Goal: Transaction & Acquisition: Purchase product/service

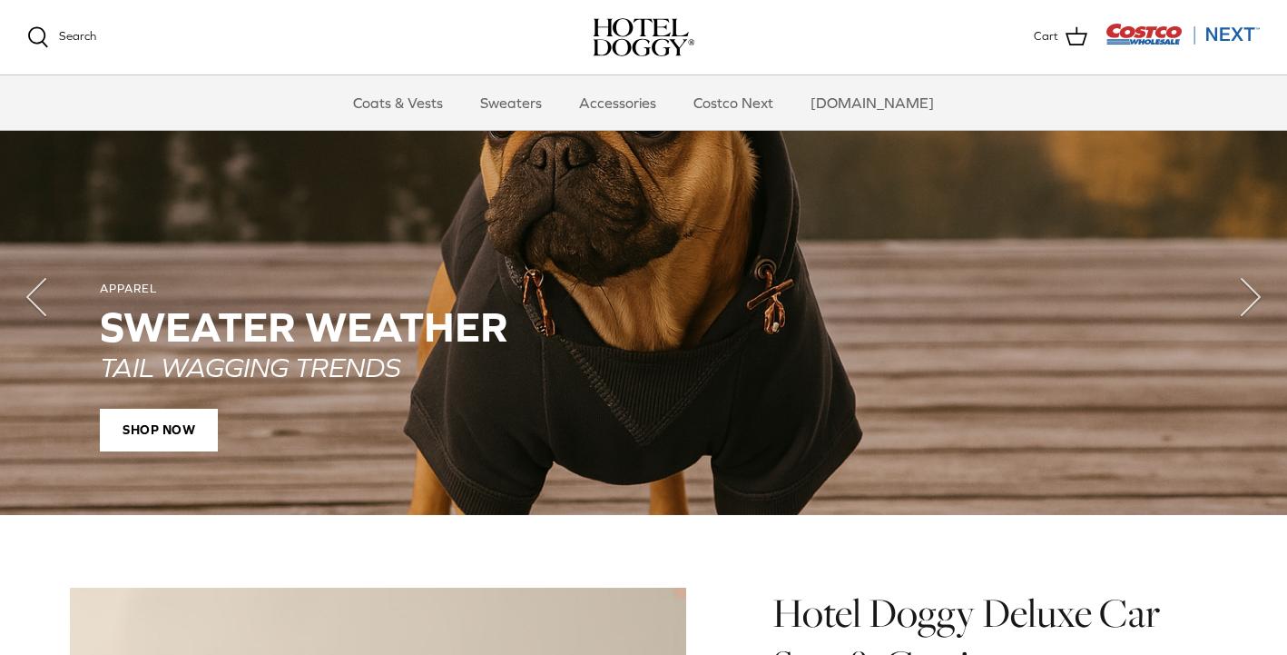
scroll to position [1347, 0]
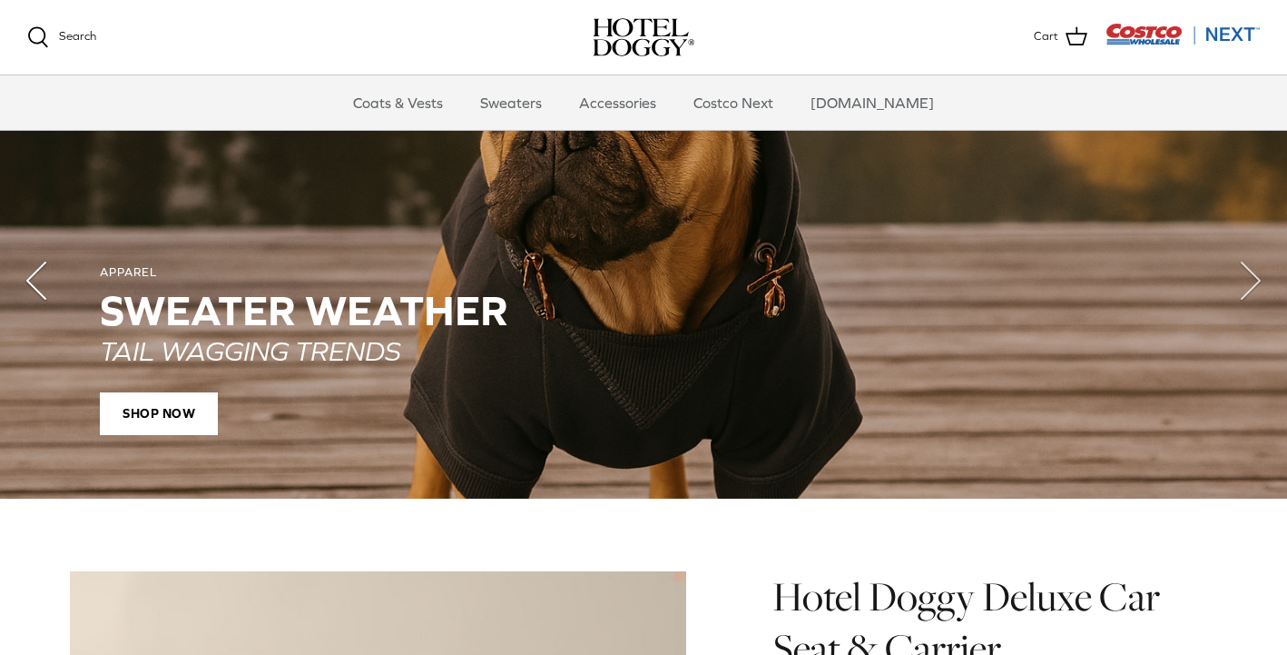
click at [41, 274] on polyline "Previous" at bounding box center [36, 280] width 18 height 36
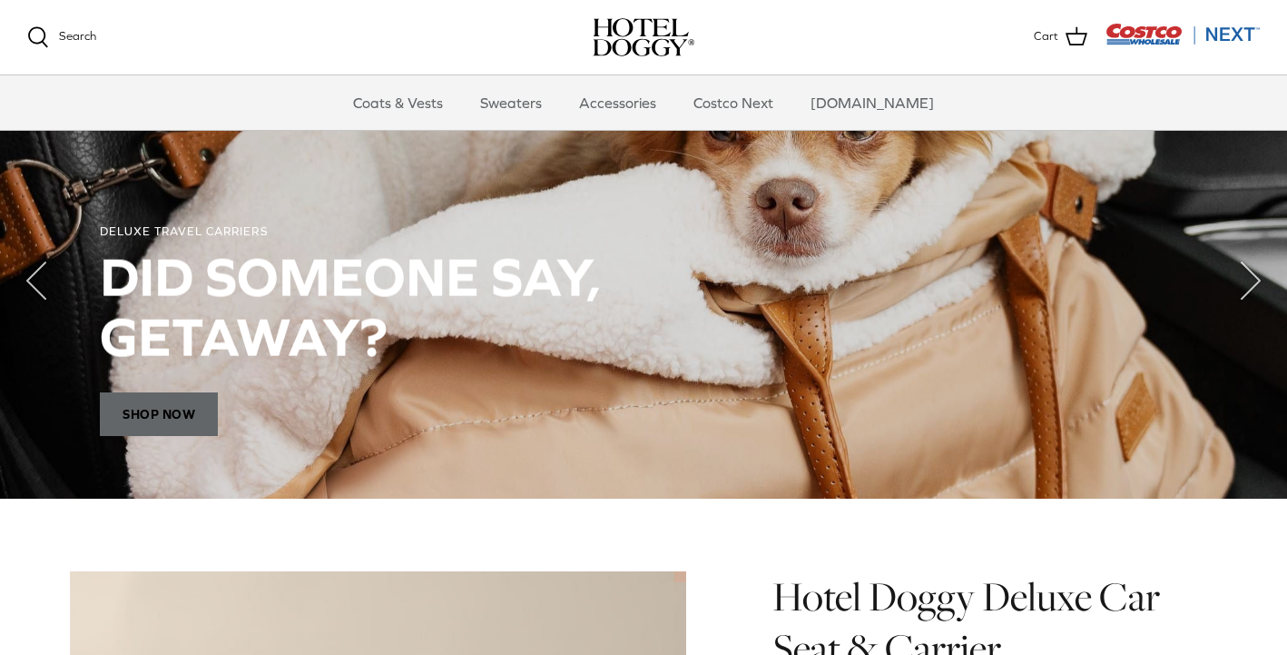
click at [189, 401] on span "Shop Now" at bounding box center [159, 414] width 118 height 44
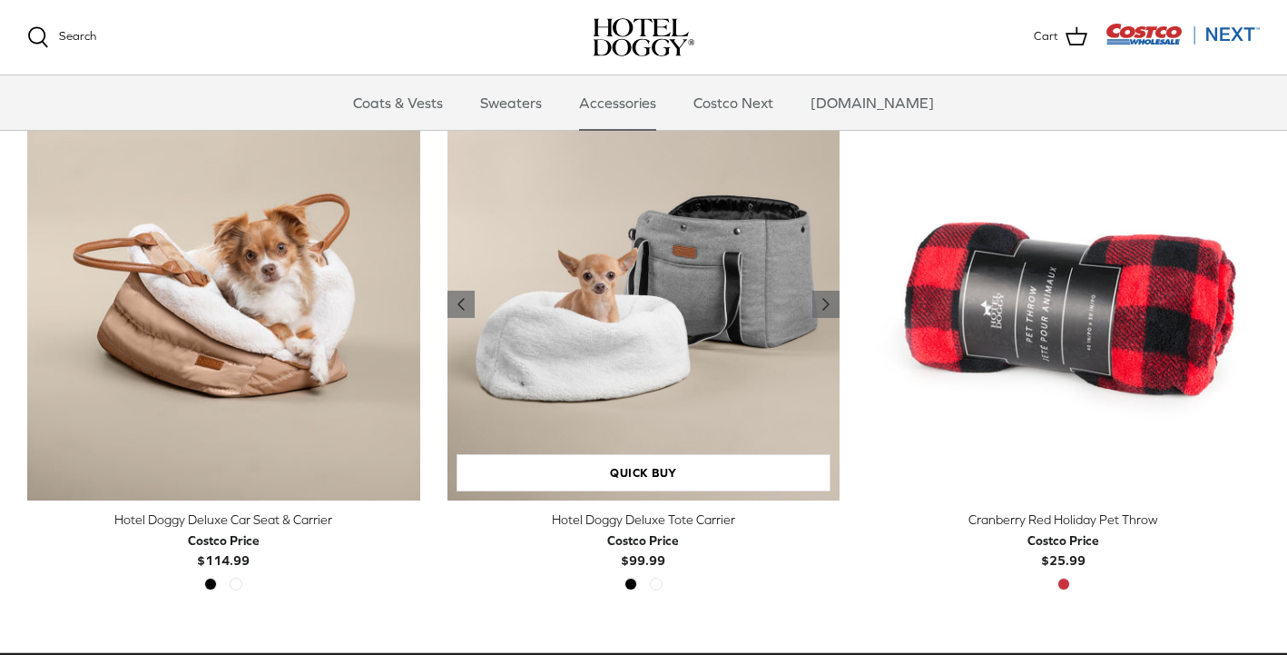
scroll to position [439, 0]
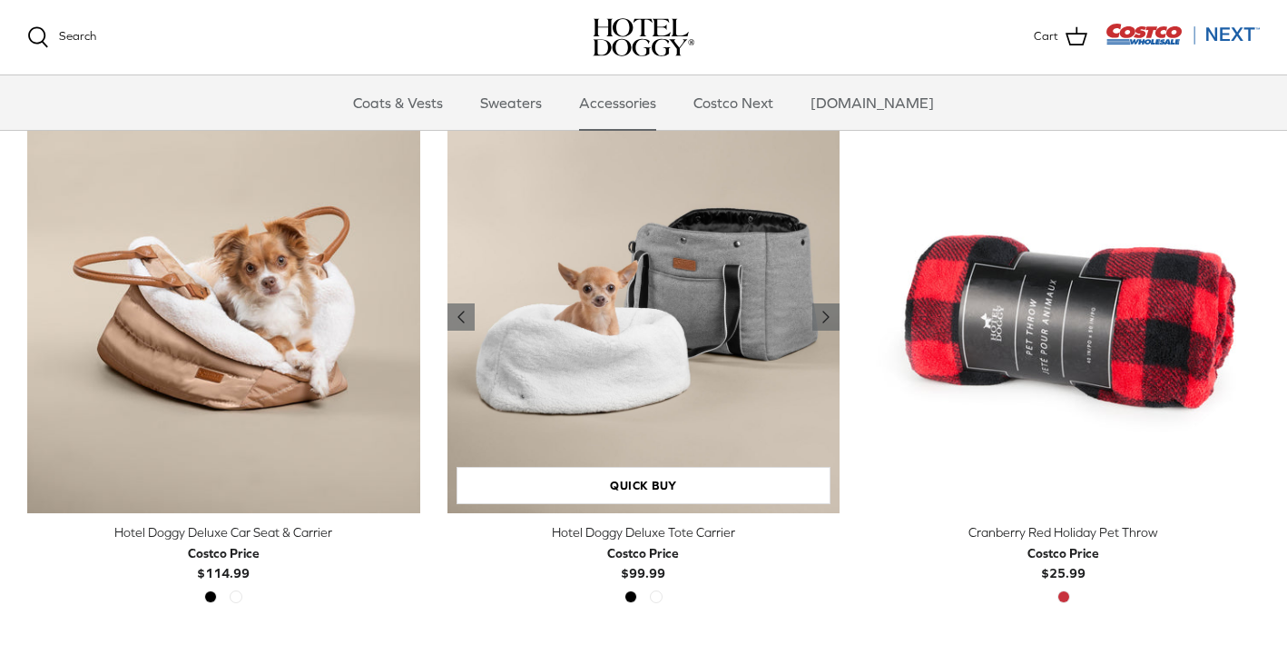
click at [682, 337] on img "Hotel Doggy Deluxe Tote Carrier" at bounding box center [644, 317] width 393 height 393
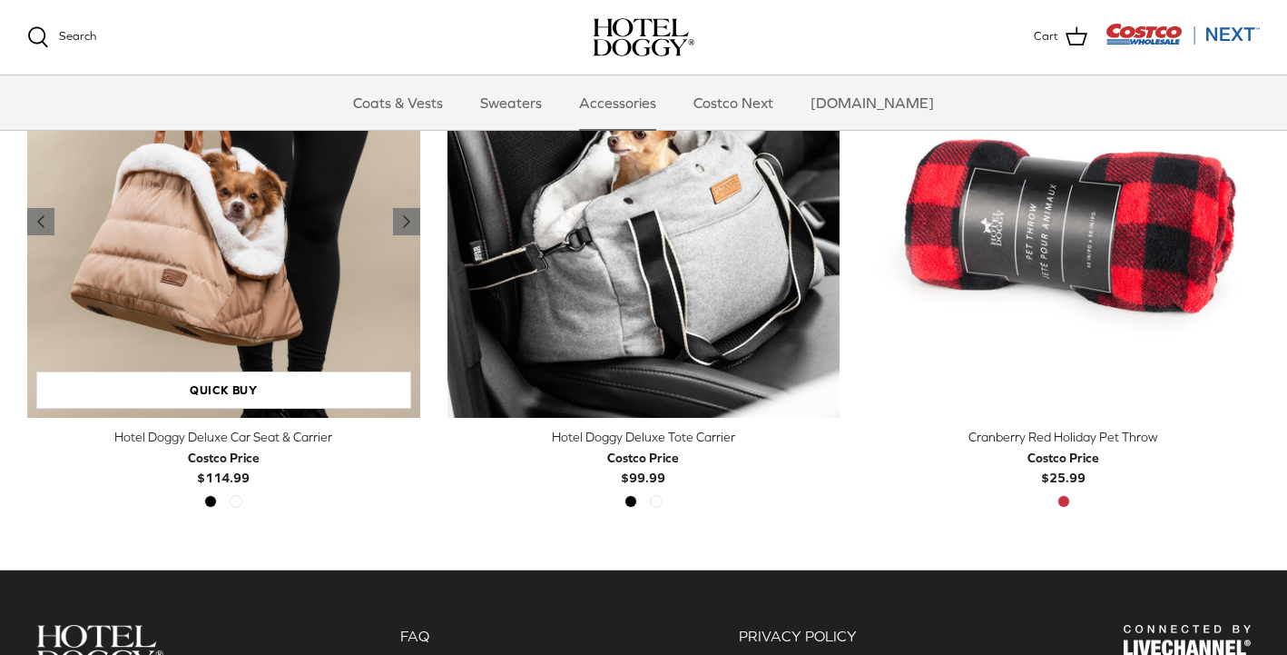
scroll to position [397, 0]
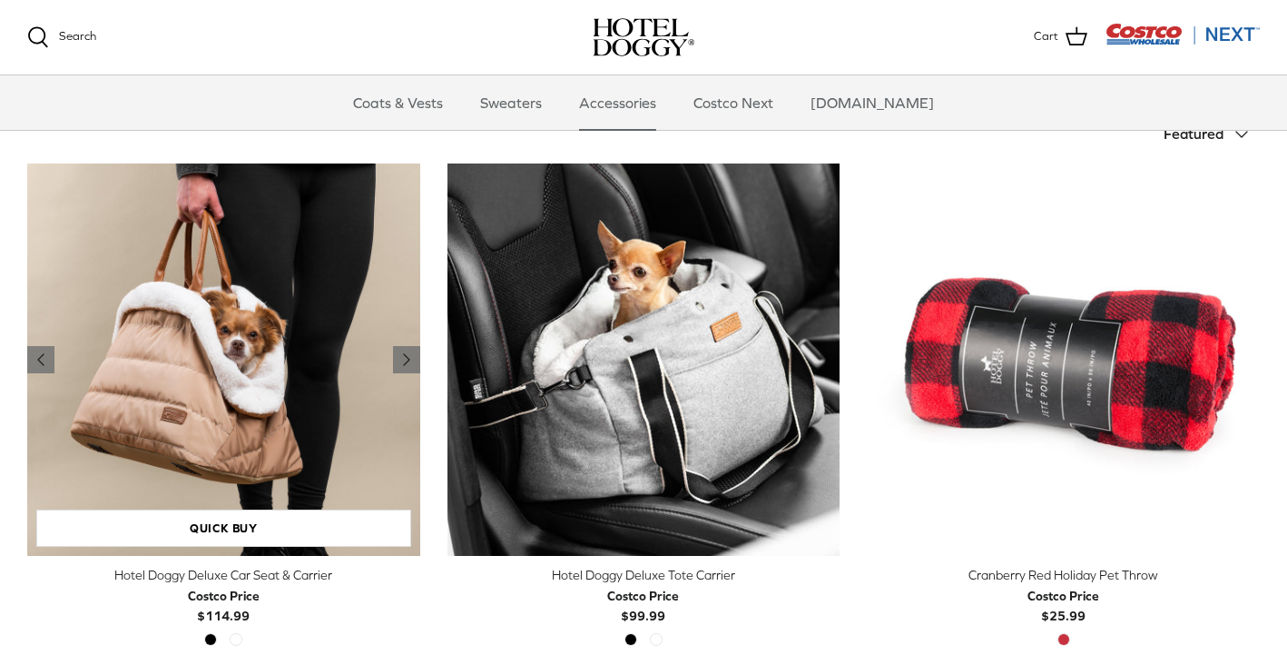
click at [277, 296] on img "Hotel Doggy Deluxe Car Seat & Carrier" at bounding box center [223, 359] width 393 height 393
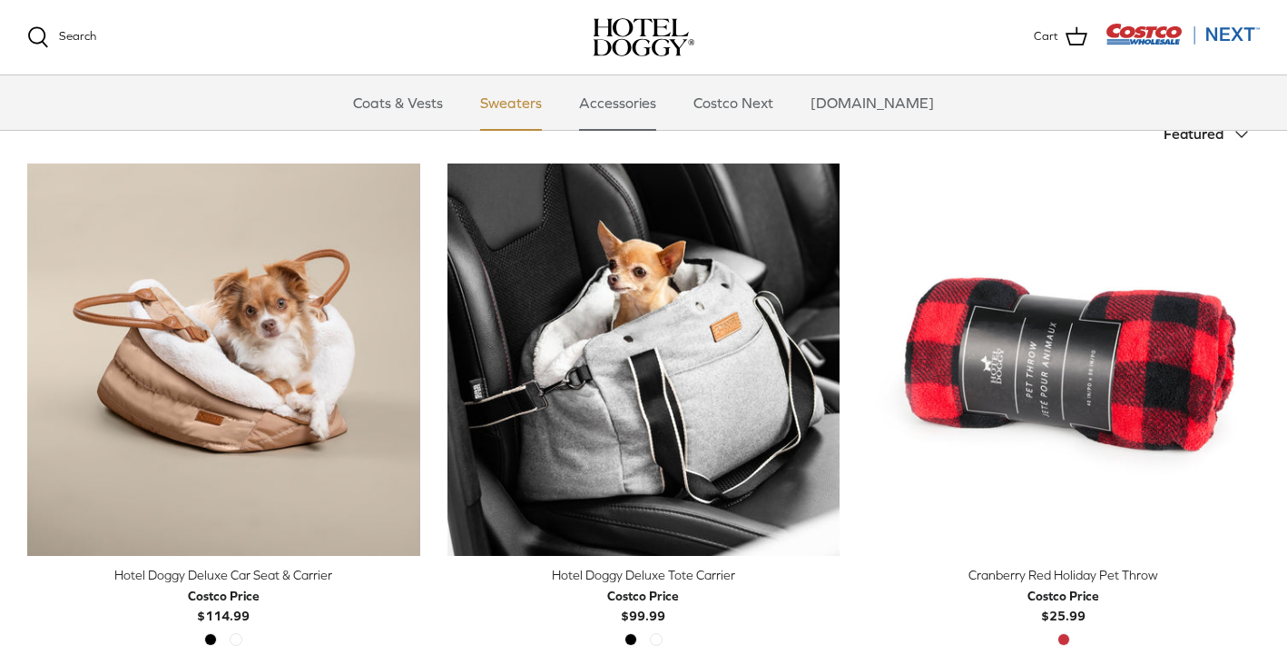
click at [543, 105] on link "Sweaters" at bounding box center [511, 102] width 94 height 54
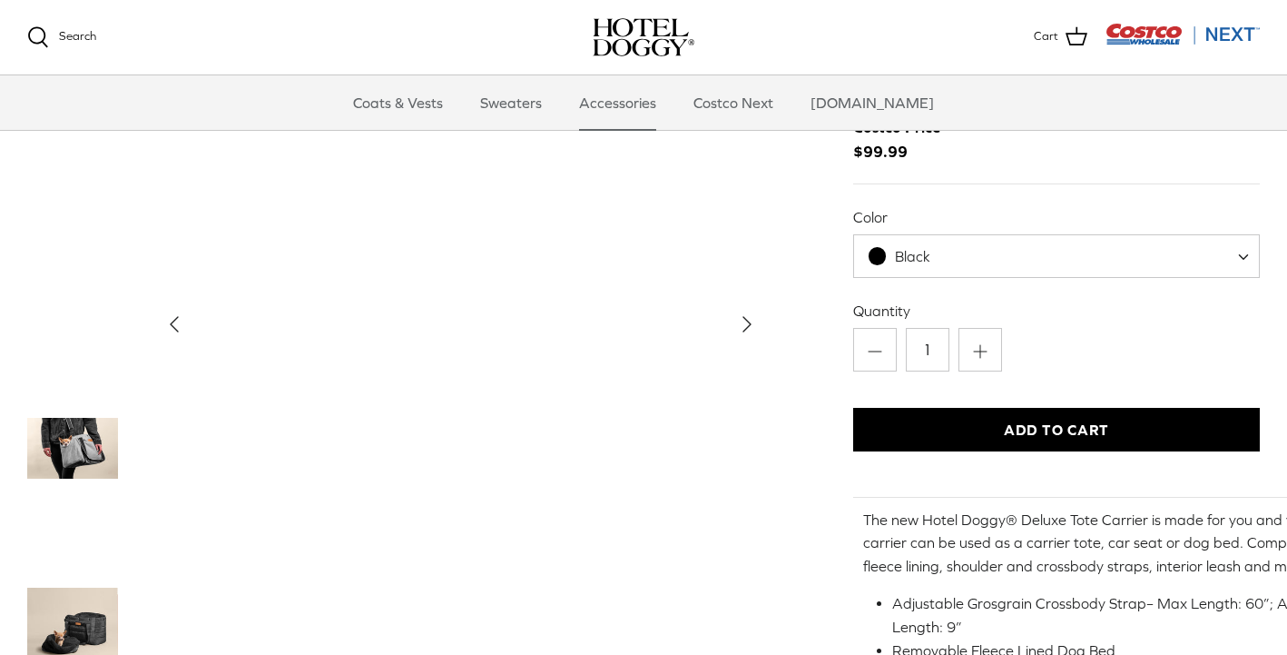
scroll to position [107, 0]
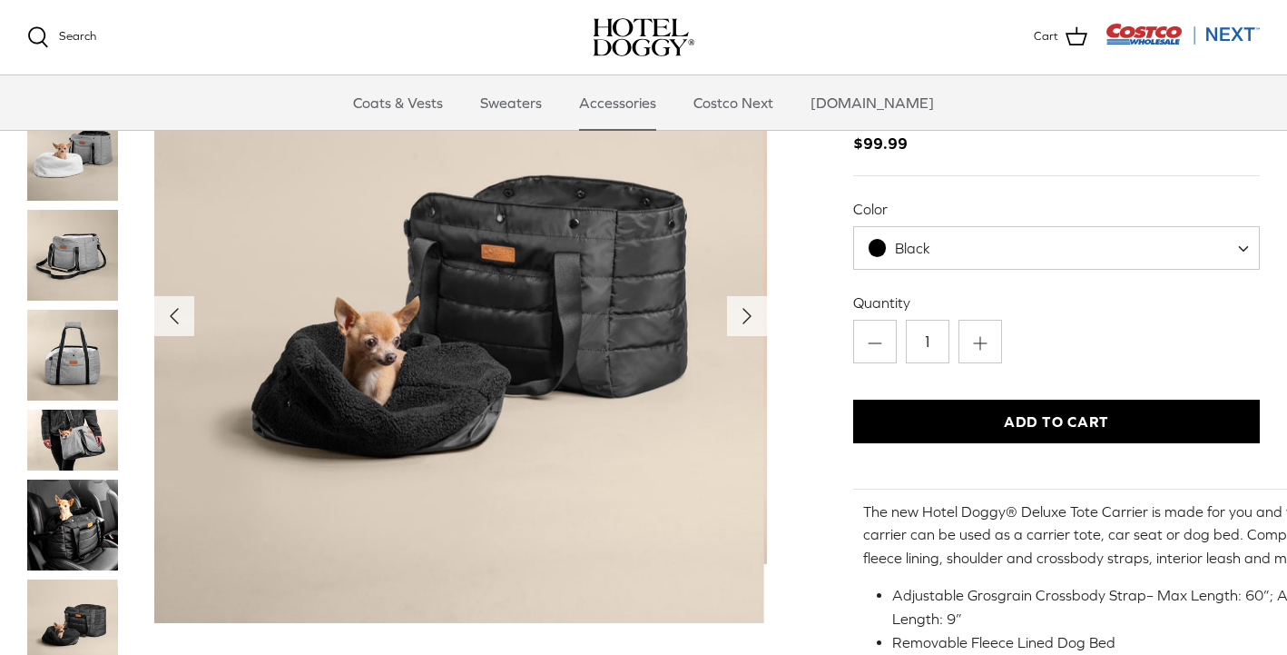
click at [78, 260] on img "Thumbnail Link" at bounding box center [72, 255] width 91 height 91
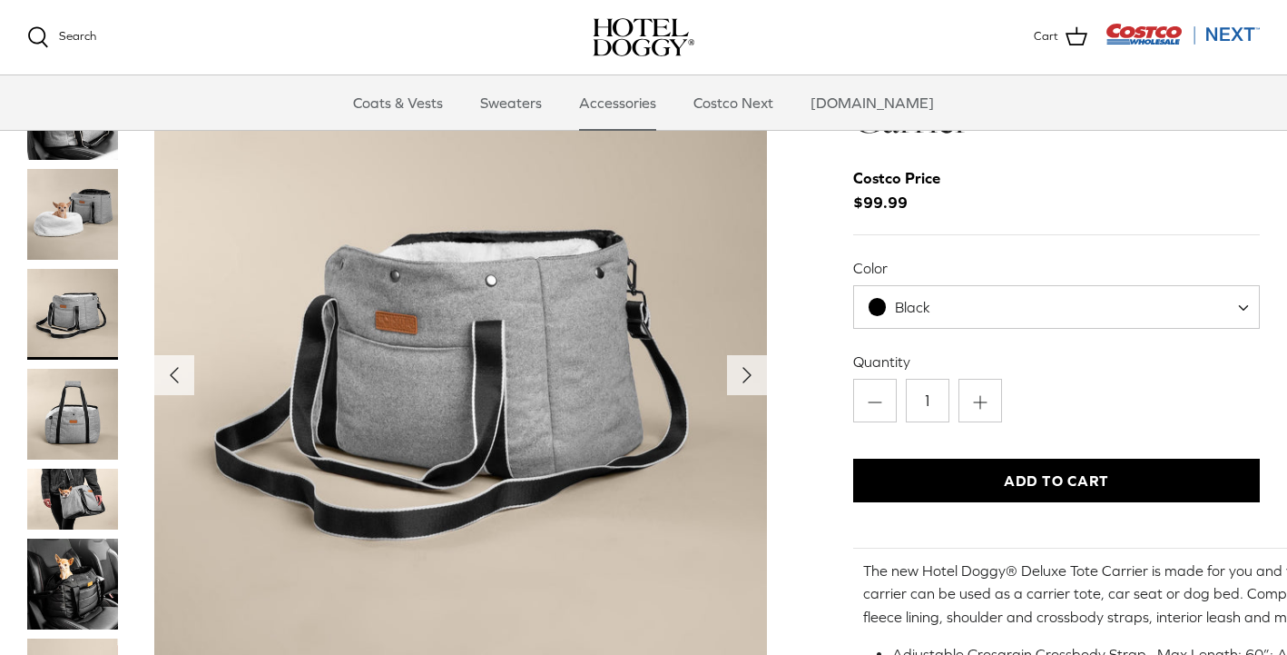
scroll to position [46, 0]
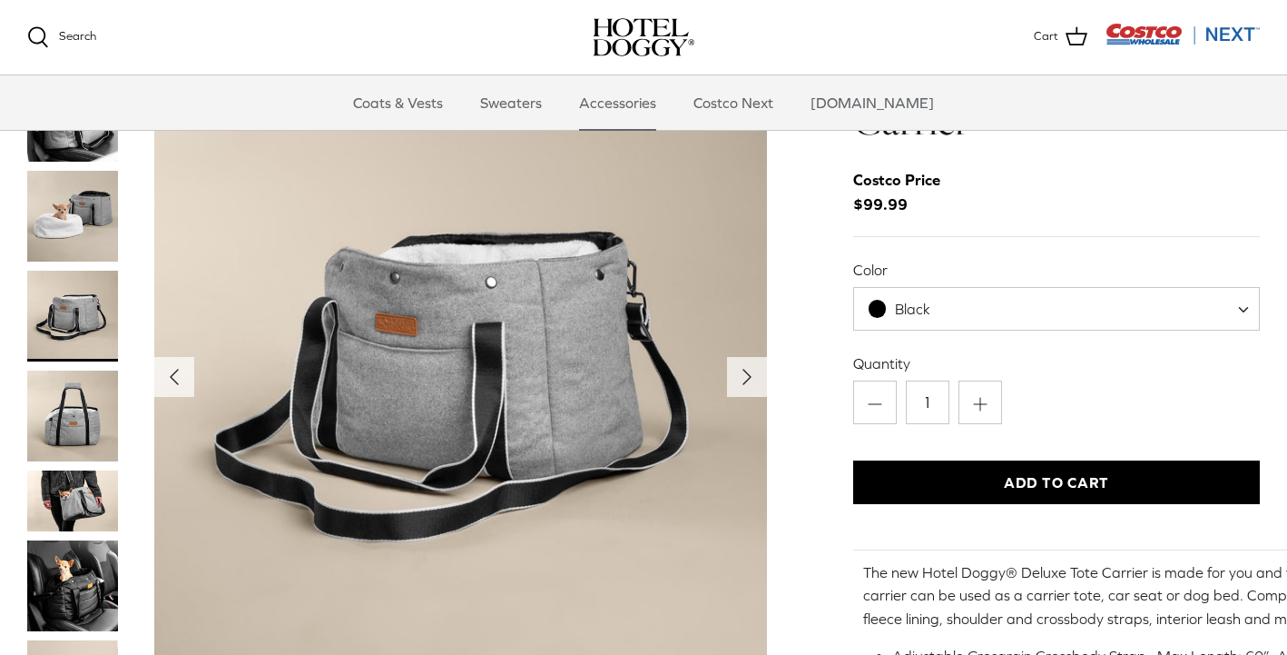
click at [86, 207] on img "Thumbnail Link" at bounding box center [72, 216] width 91 height 91
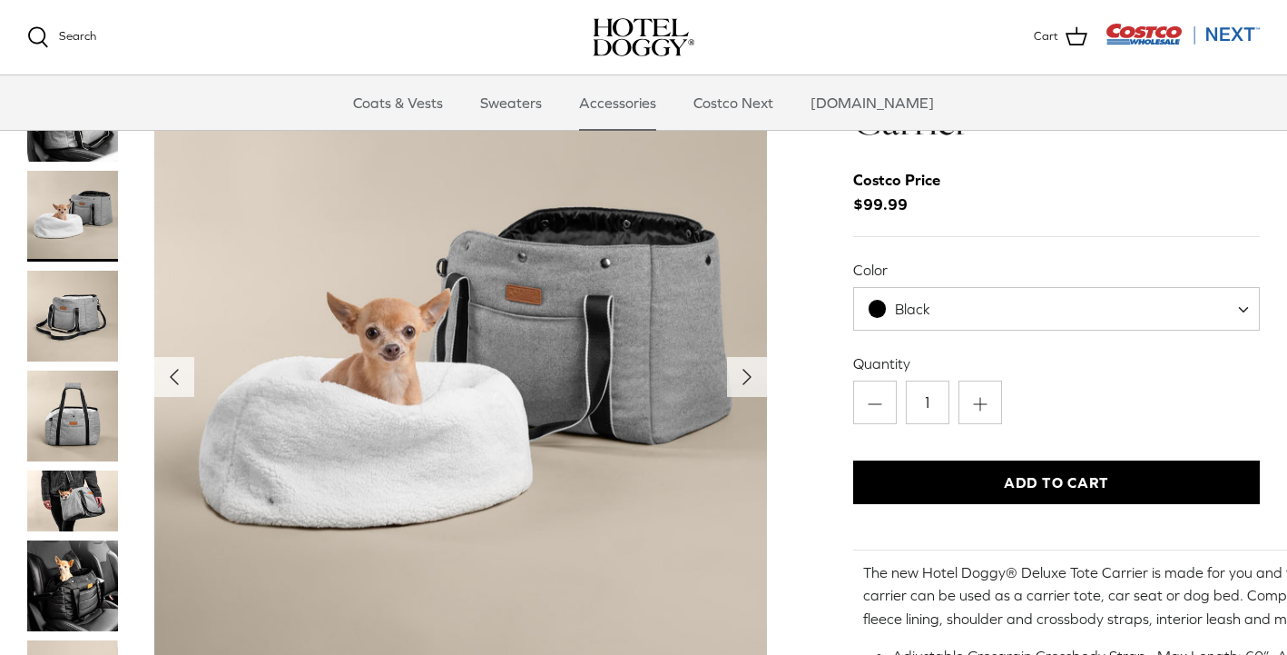
click at [73, 406] on img "Thumbnail Link" at bounding box center [72, 415] width 91 height 91
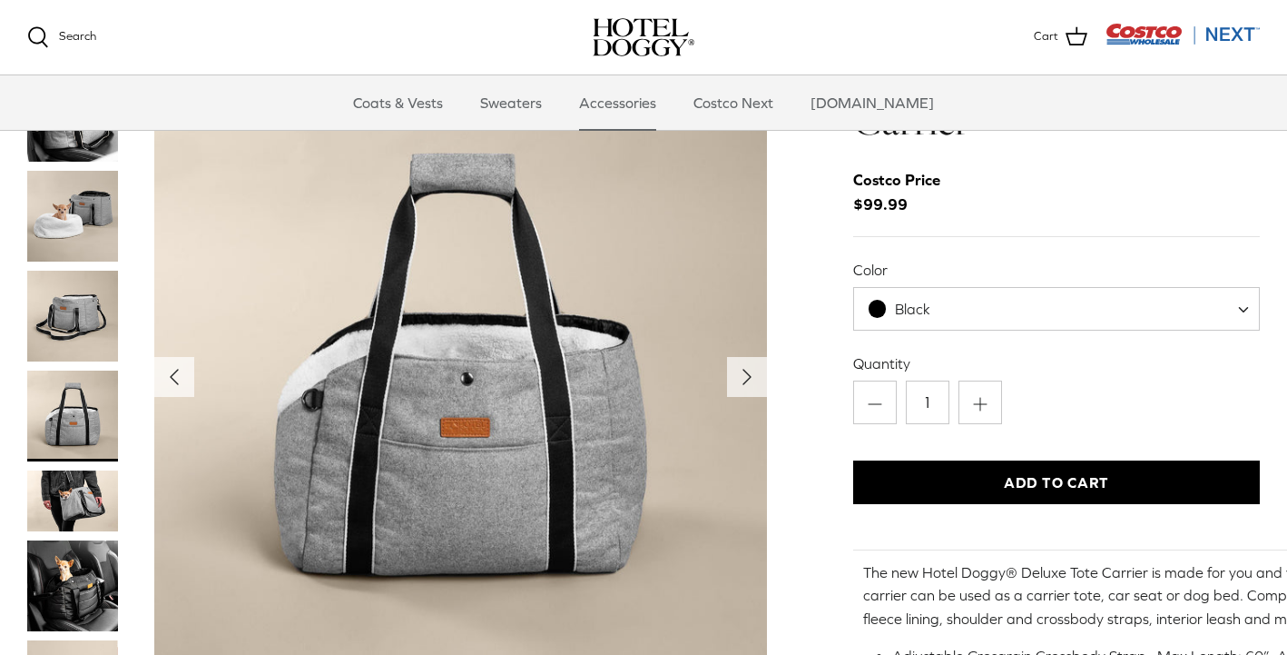
click at [71, 503] on img "Thumbnail Link" at bounding box center [72, 500] width 91 height 61
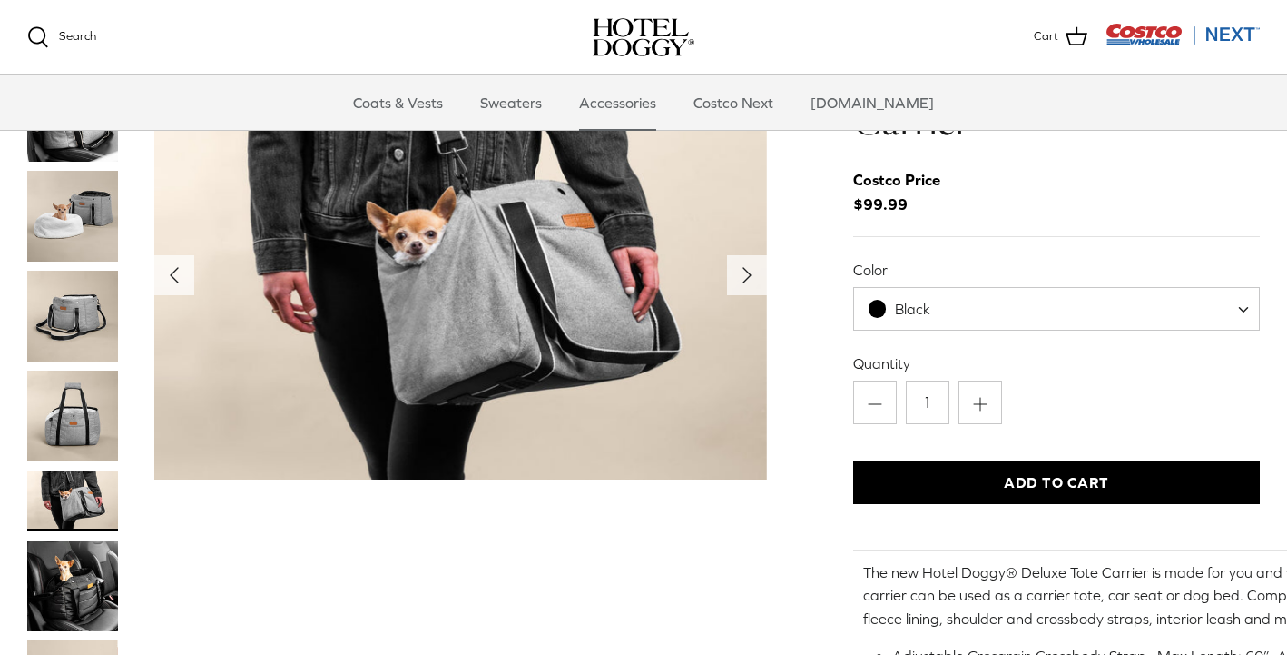
click at [79, 566] on img "Thumbnail Link" at bounding box center [72, 585] width 91 height 91
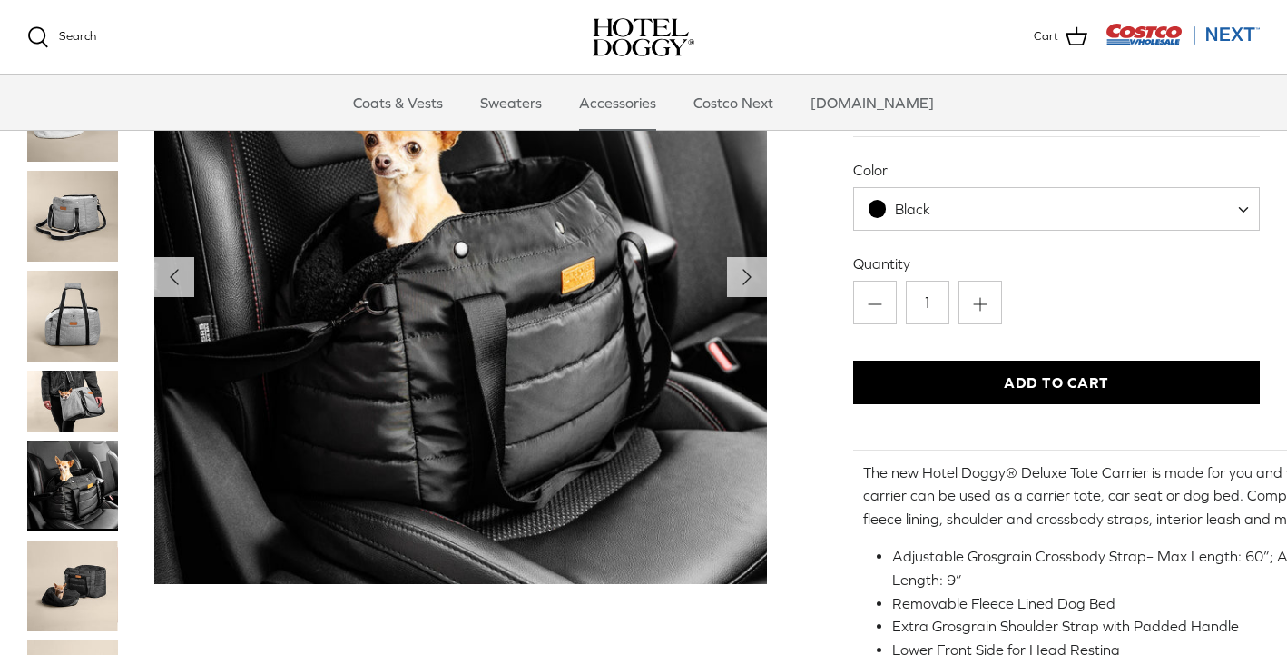
scroll to position [153, 0]
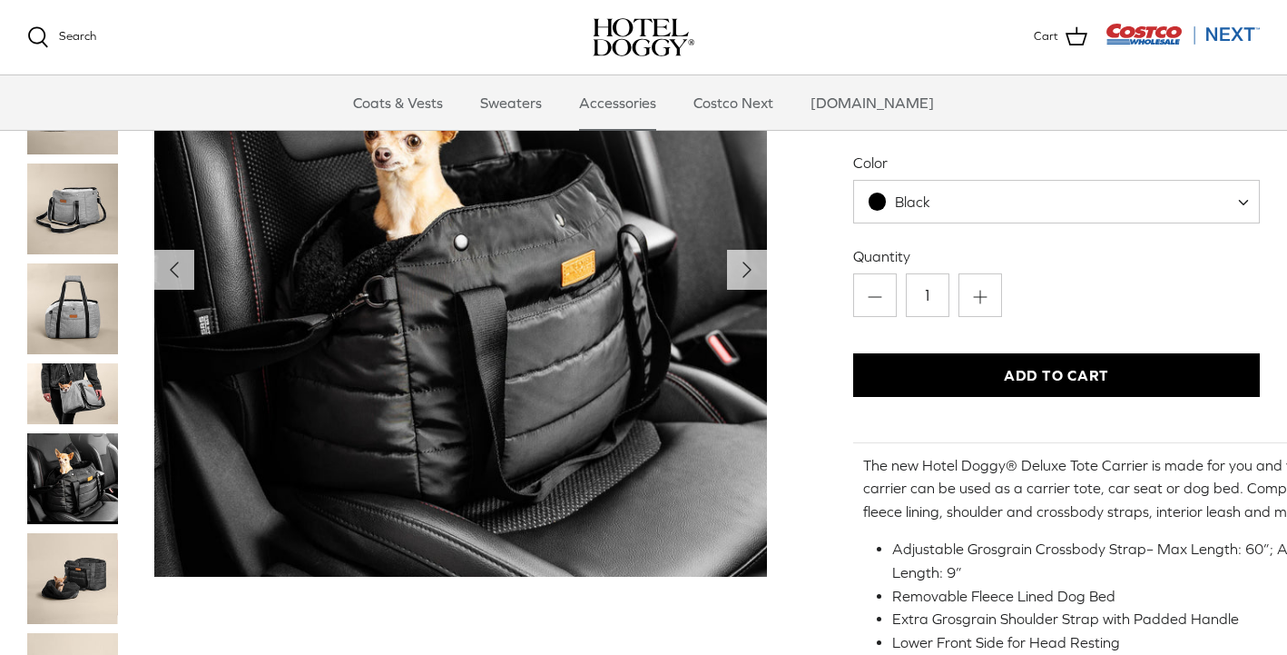
click at [79, 566] on img "Thumbnail Link" at bounding box center [72, 578] width 91 height 91
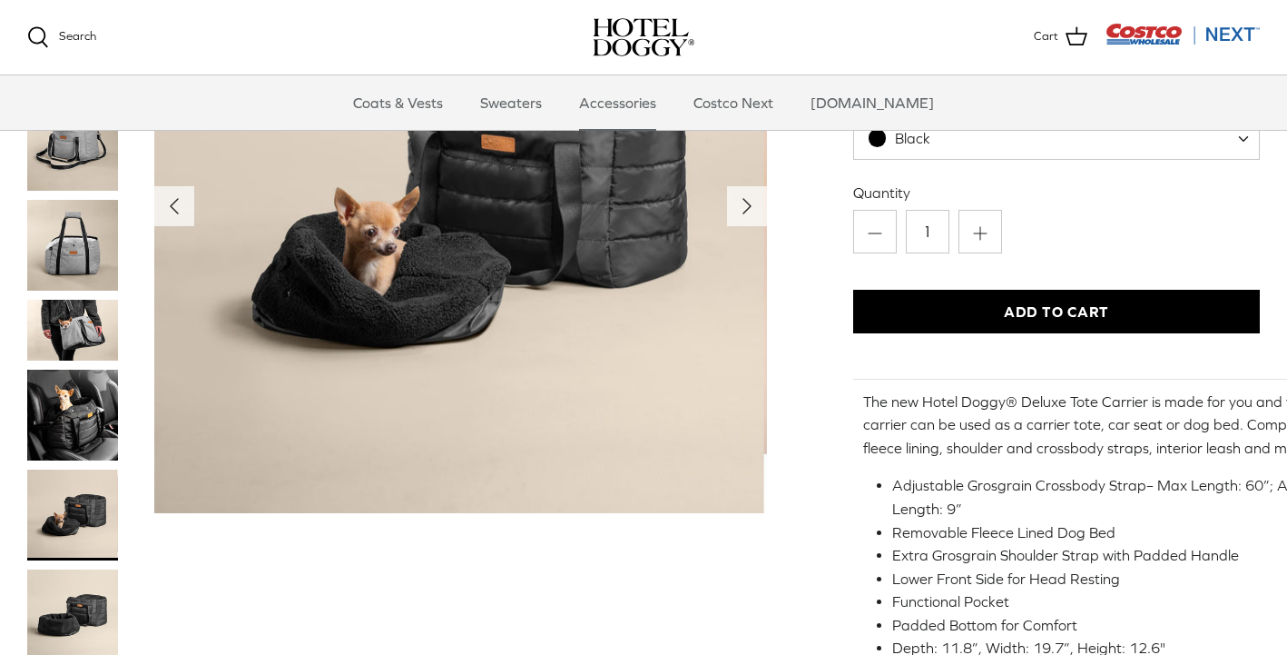
scroll to position [251, 0]
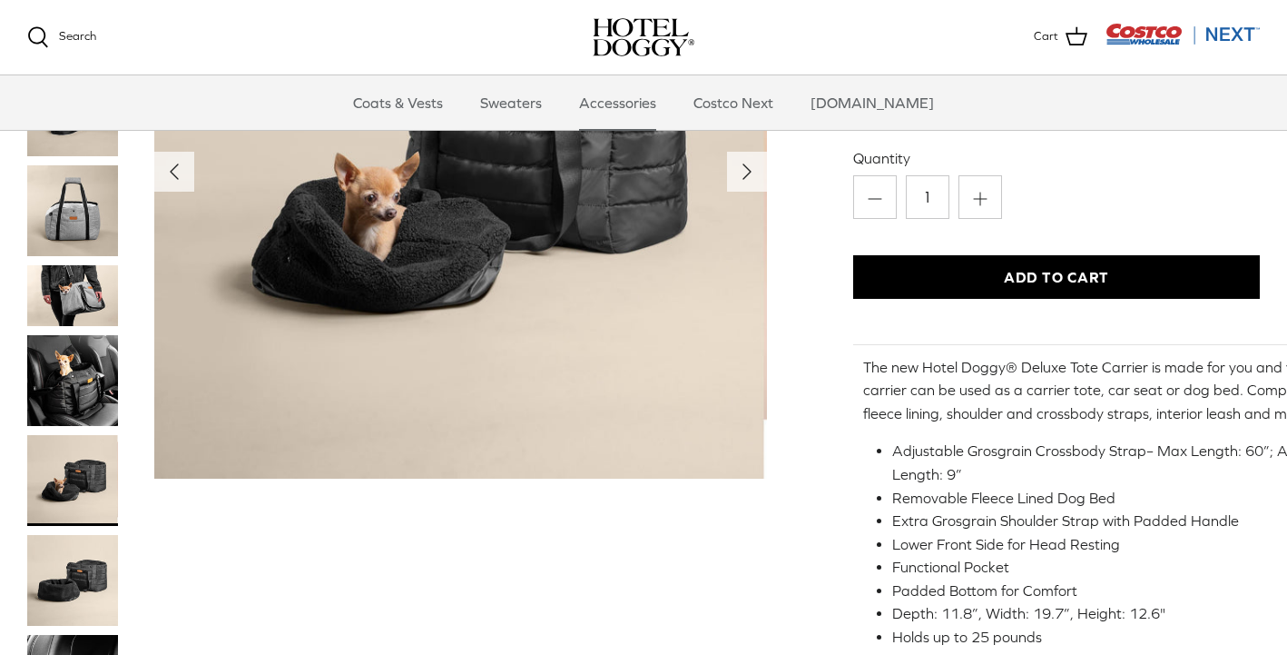
click at [85, 573] on img "Thumbnail Link" at bounding box center [72, 580] width 91 height 91
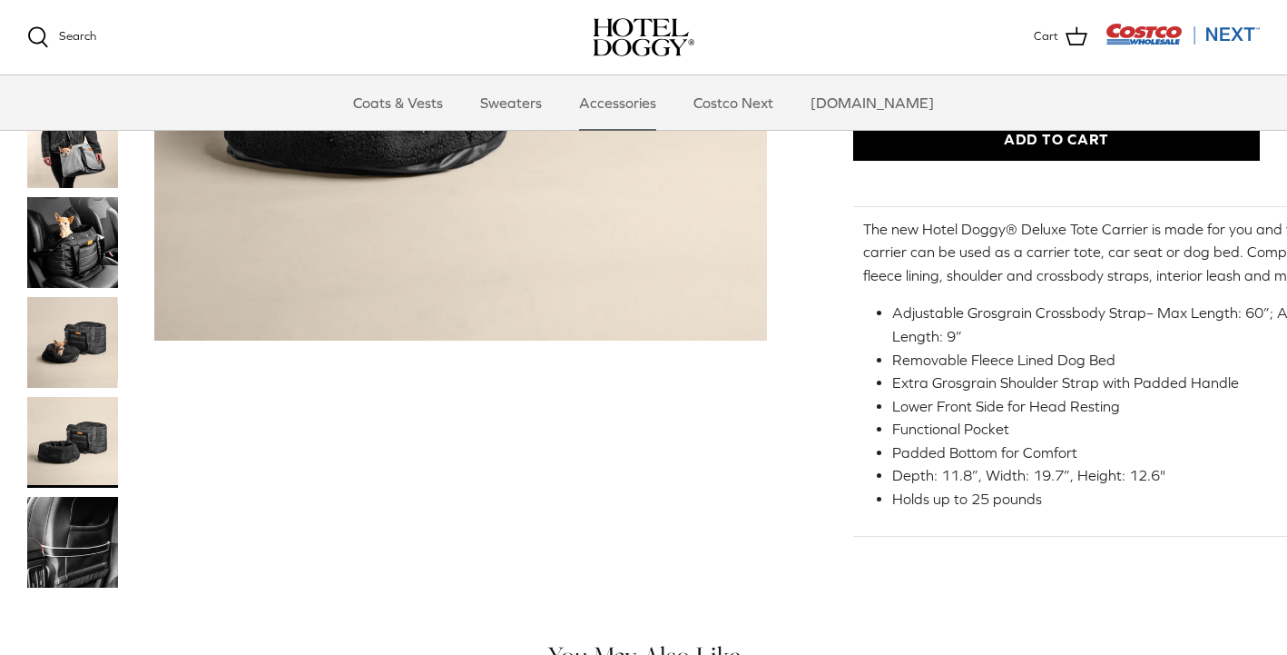
scroll to position [403, 0]
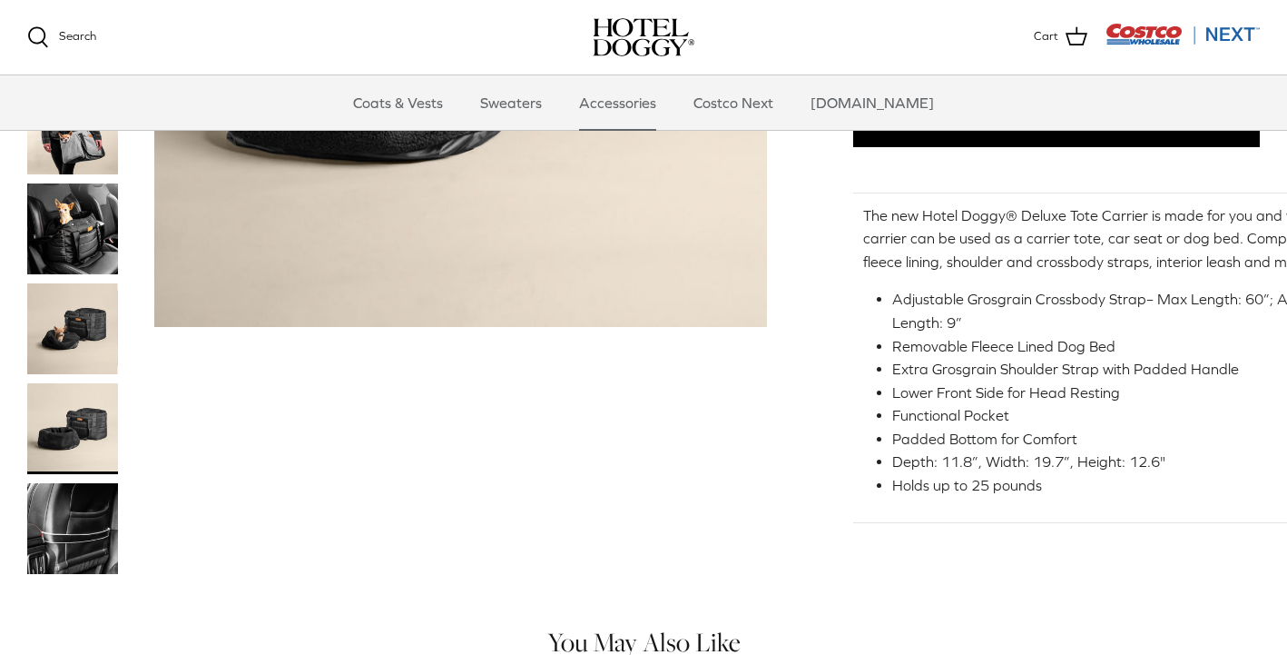
click at [91, 527] on img "Thumbnail Link" at bounding box center [72, 528] width 91 height 91
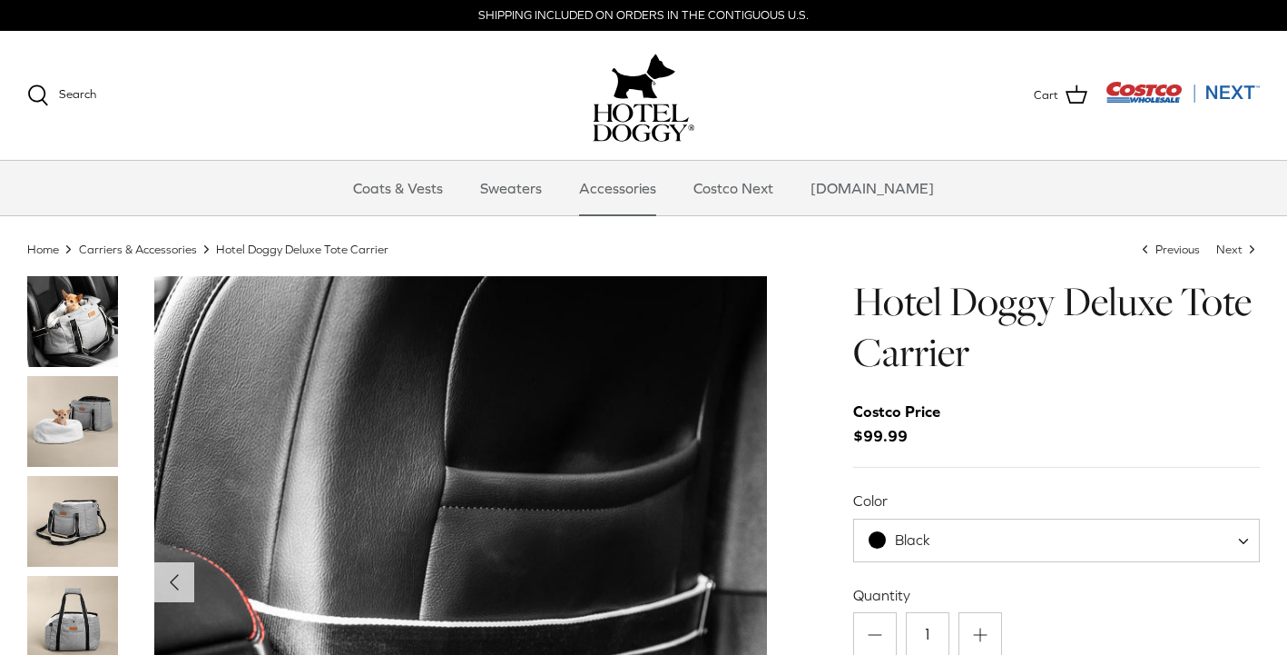
scroll to position [0, 0]
click at [64, 326] on img "Thumbnail Link" at bounding box center [72, 321] width 91 height 91
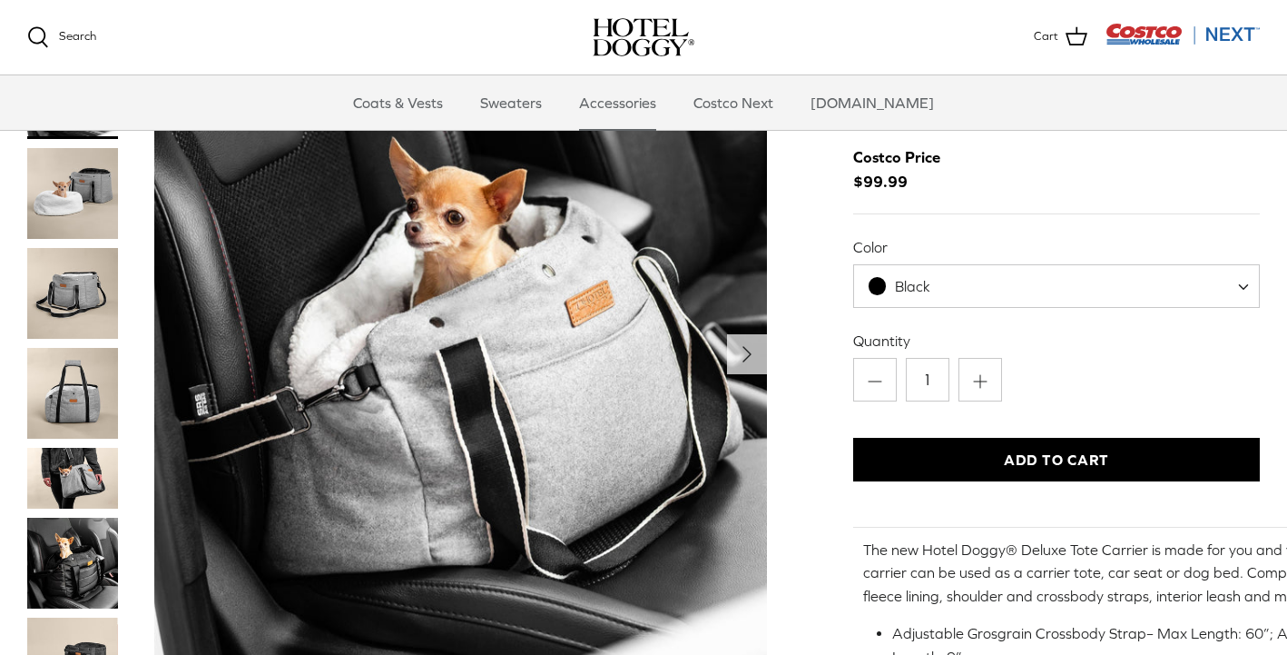
scroll to position [88, 0]
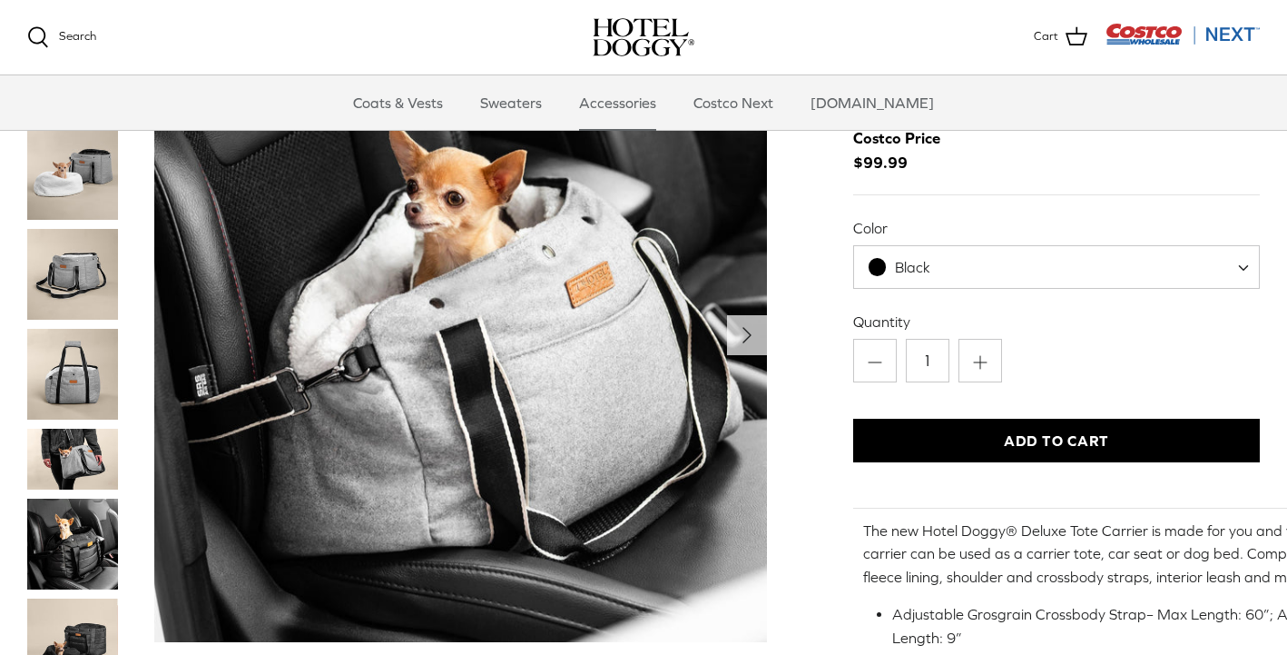
click at [1064, 263] on span "Black" at bounding box center [1056, 267] width 407 height 44
select select "Grey"
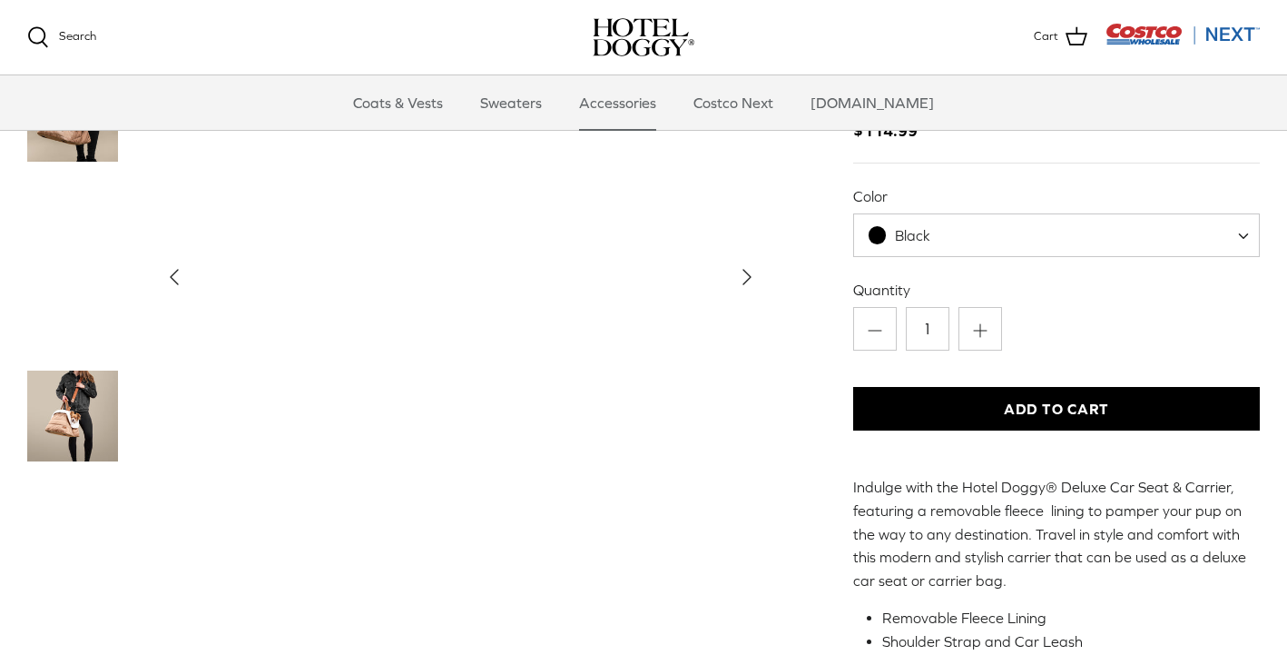
scroll to position [118, 0]
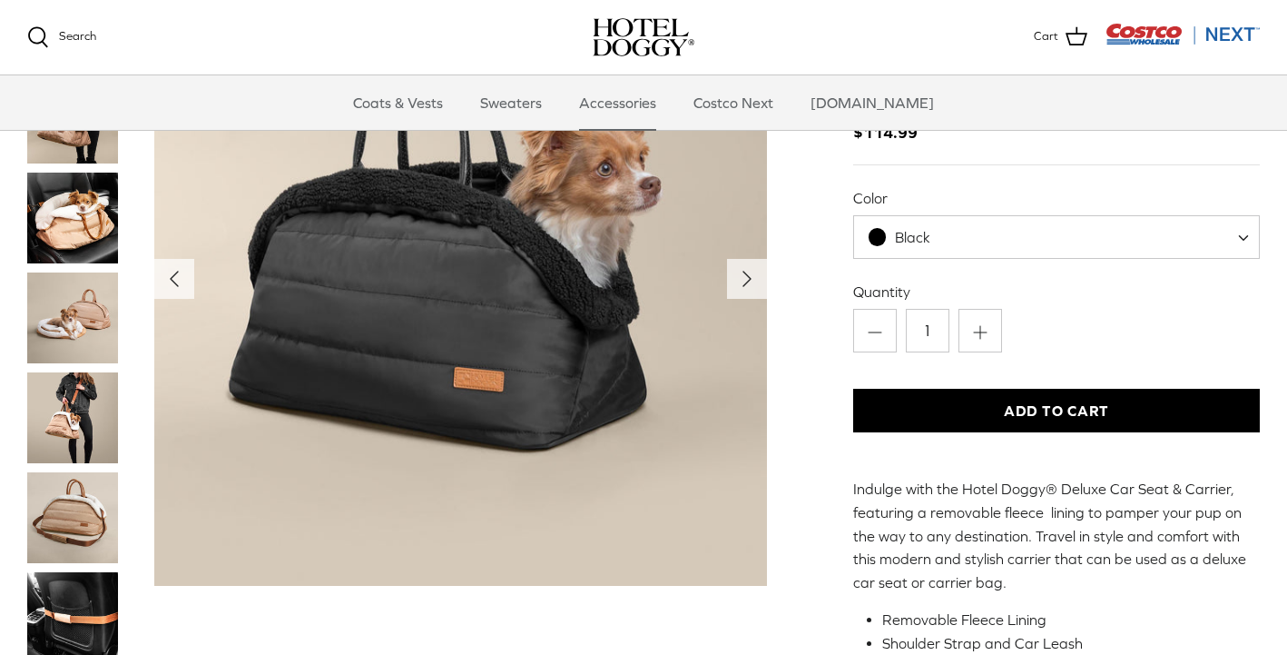
click at [101, 232] on img "Thumbnail Link" at bounding box center [72, 217] width 91 height 91
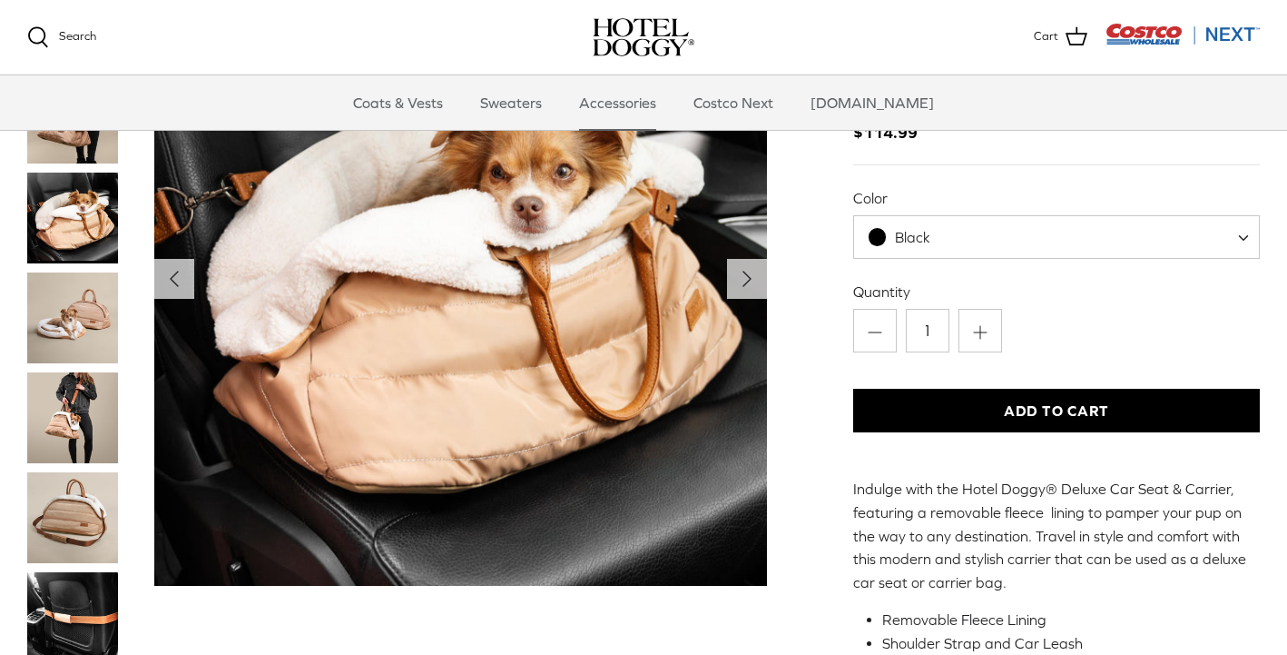
click at [71, 418] on img "Thumbnail Link" at bounding box center [72, 417] width 91 height 91
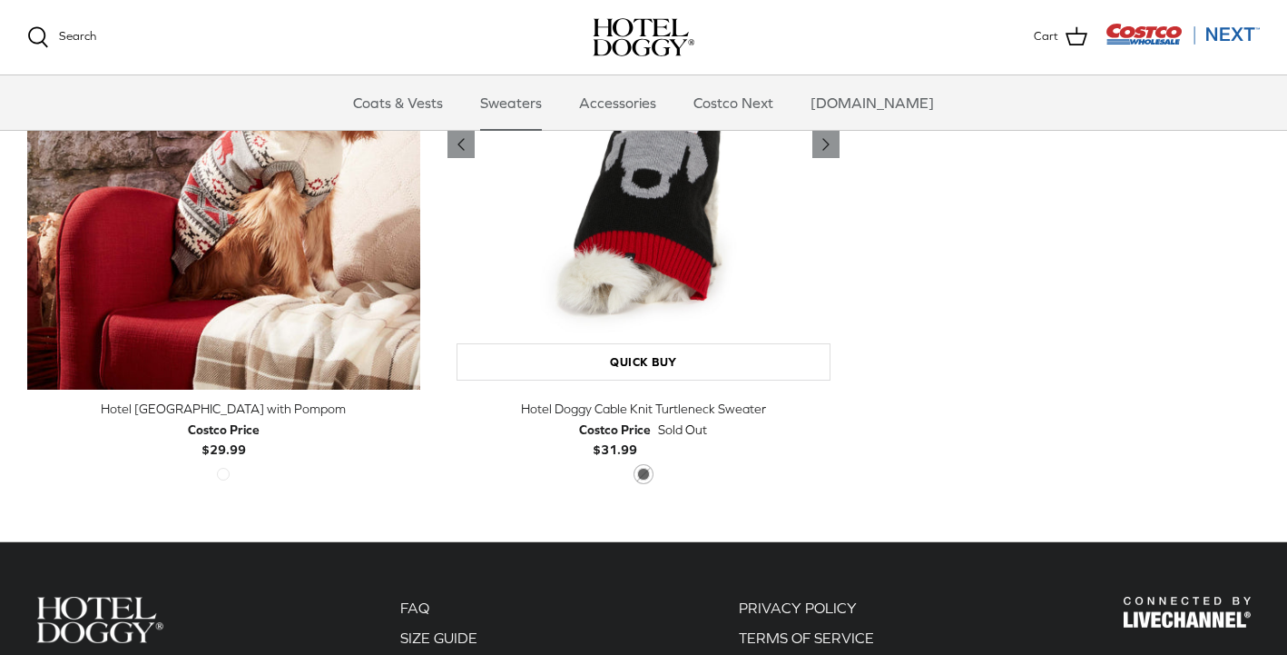
scroll to position [572, 0]
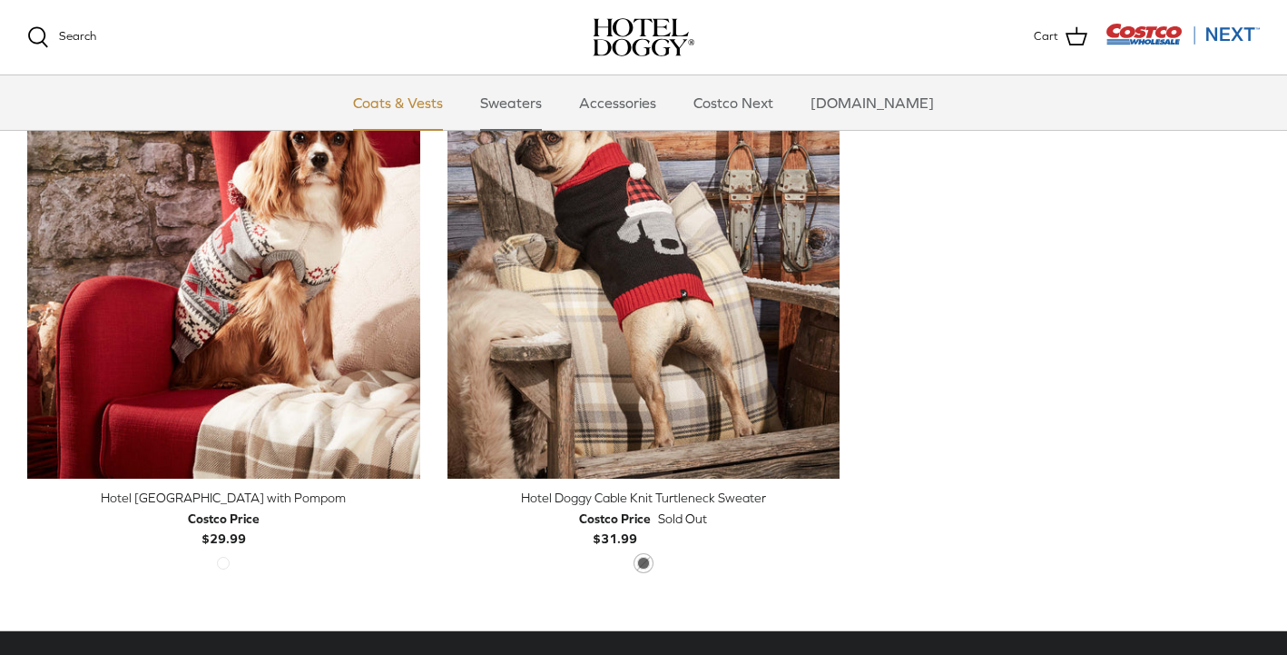
click at [448, 111] on link "Coats & Vests" at bounding box center [398, 102] width 123 height 54
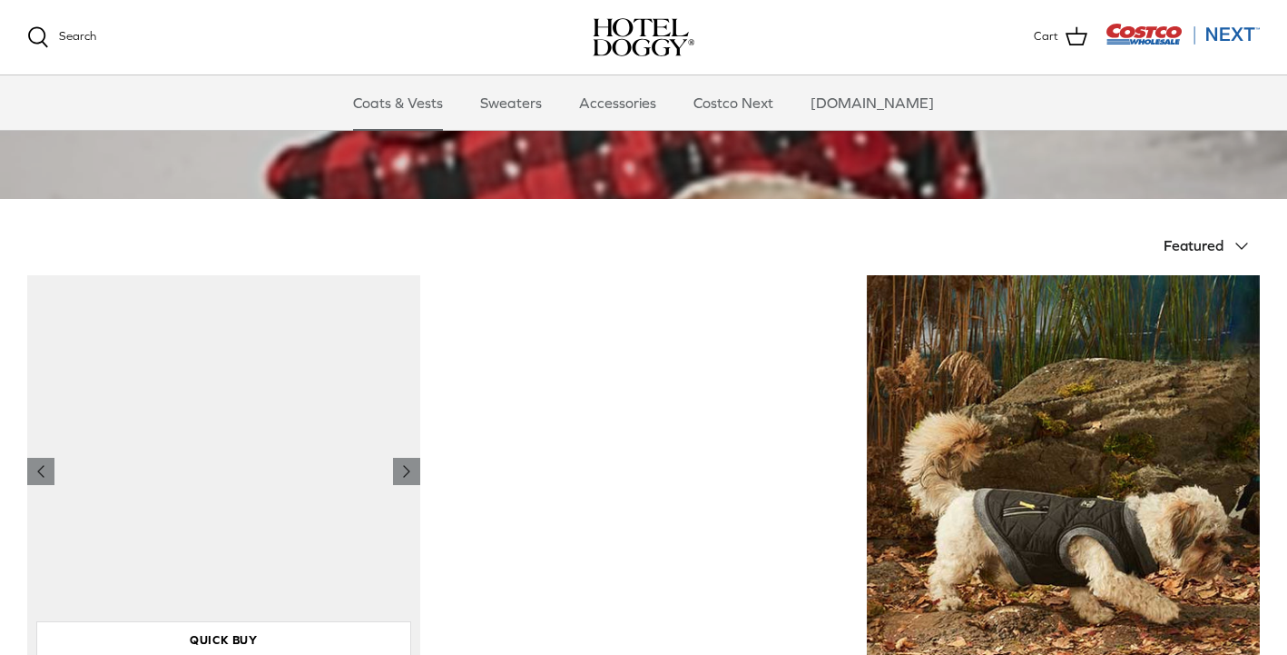
scroll to position [322, 0]
